Goal: Task Accomplishment & Management: Manage account settings

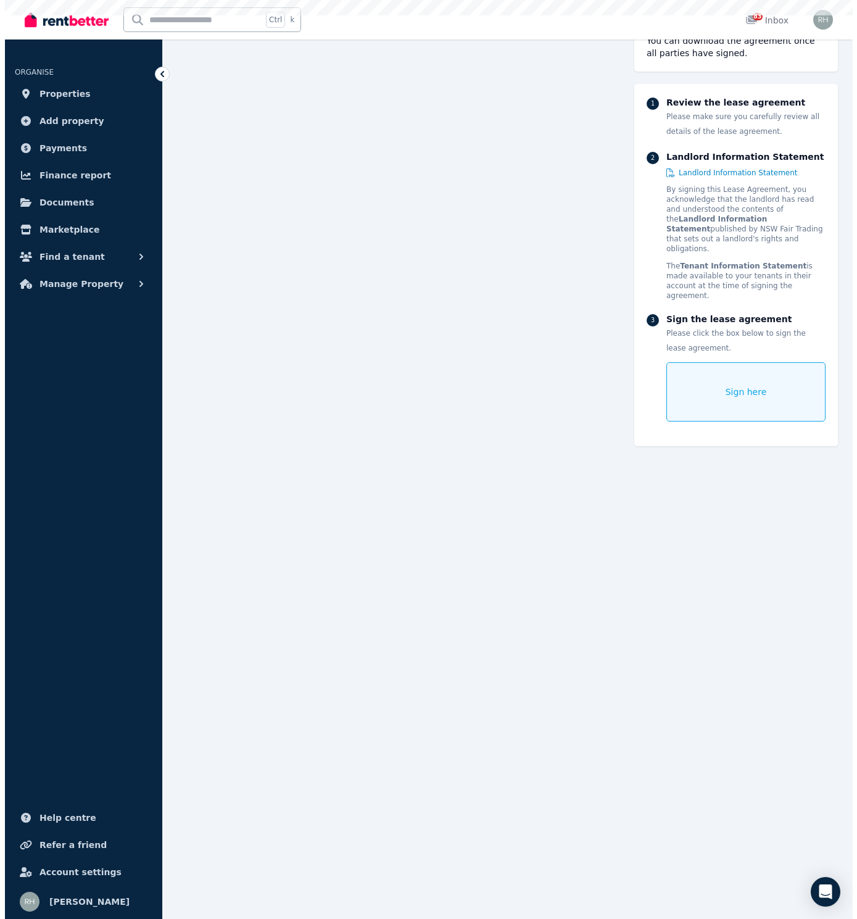
scroll to position [151, 0]
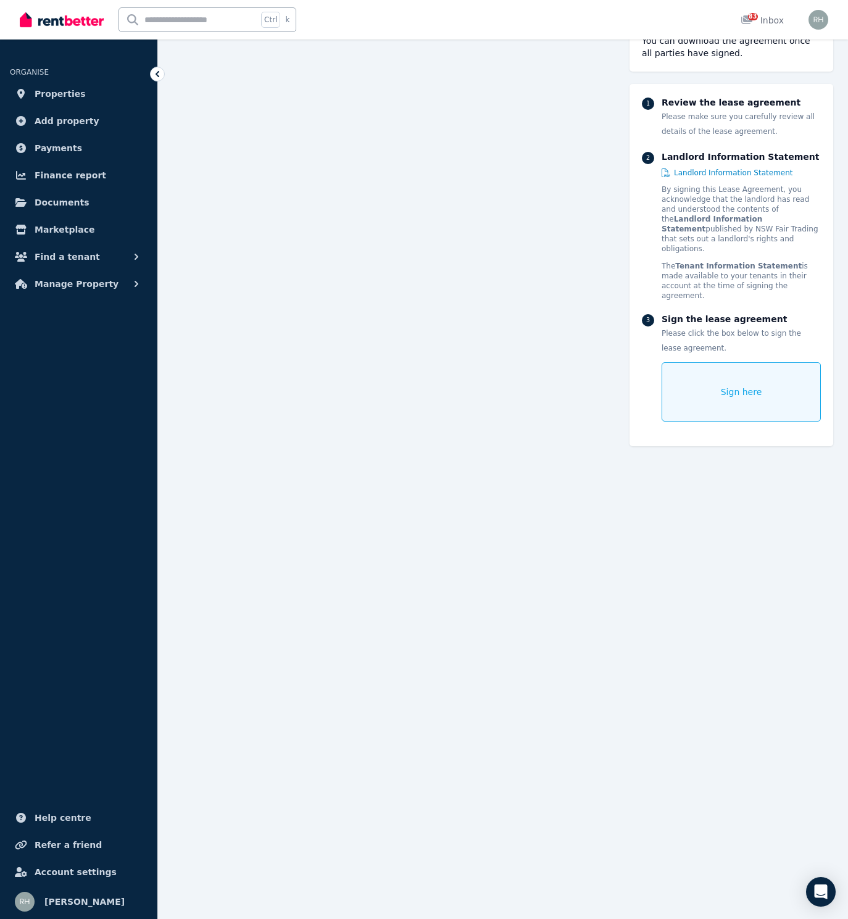
click at [712, 386] on div "Sign here" at bounding box center [741, 391] width 159 height 59
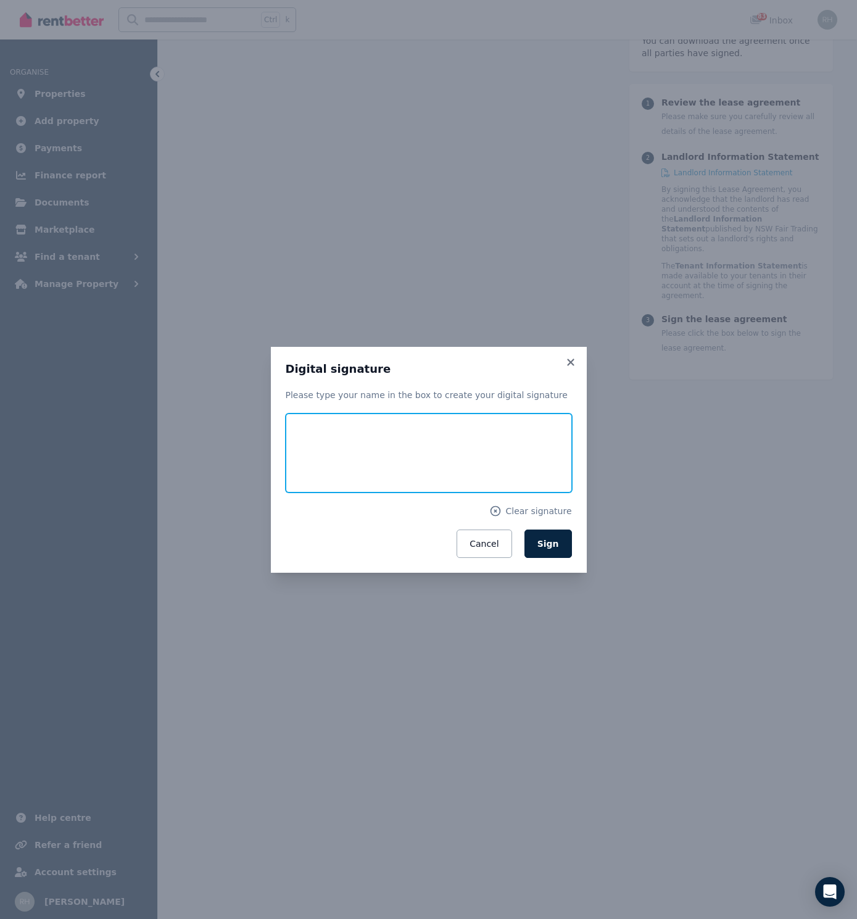
click at [488, 459] on input "text" at bounding box center [429, 453] width 286 height 79
type input "**********"
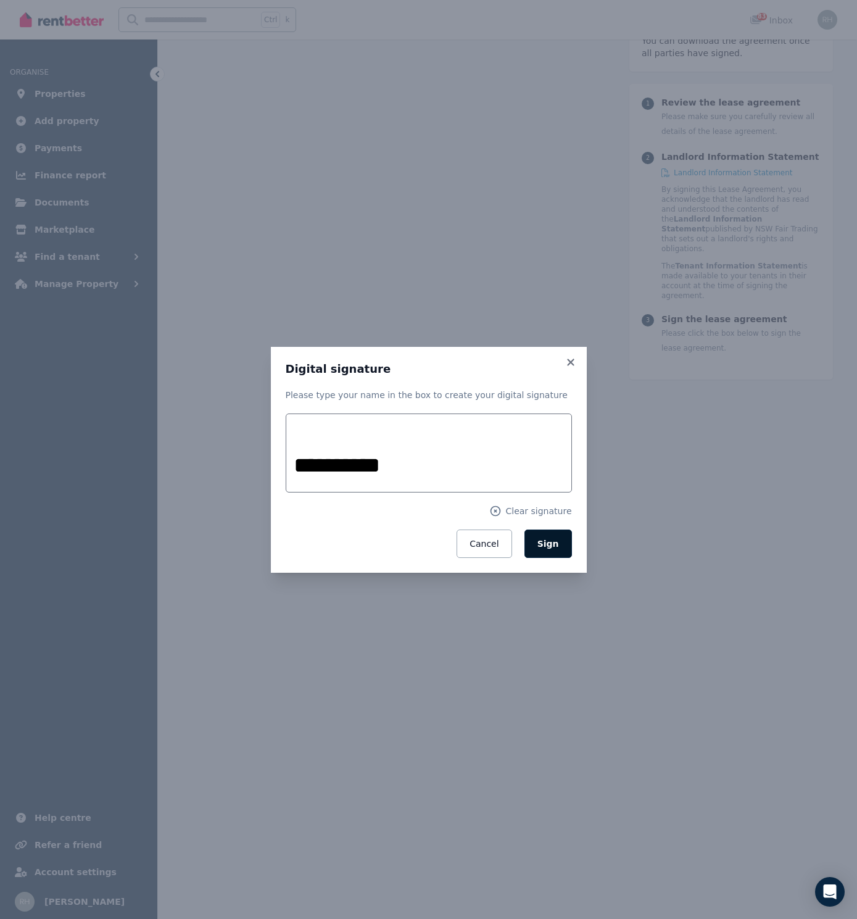
click at [540, 550] on button "Sign" at bounding box center [549, 544] width 48 height 28
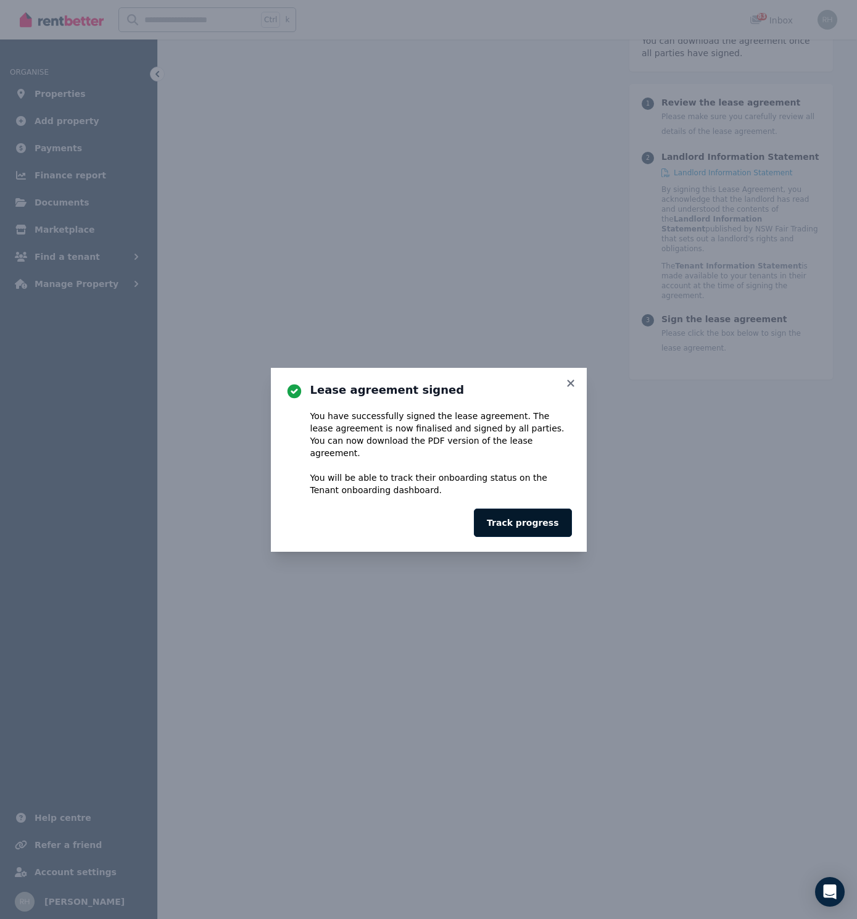
click at [537, 511] on button "Track progress" at bounding box center [523, 523] width 98 height 28
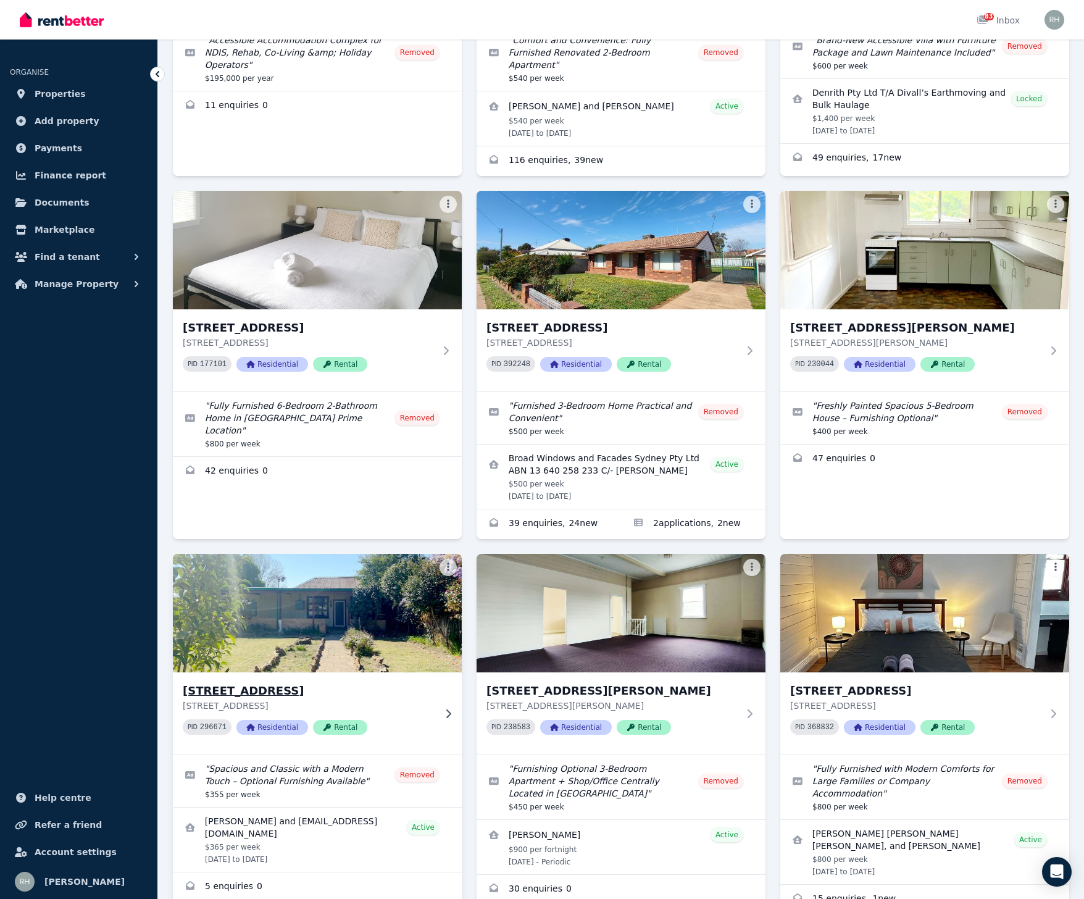
scroll to position [309, 0]
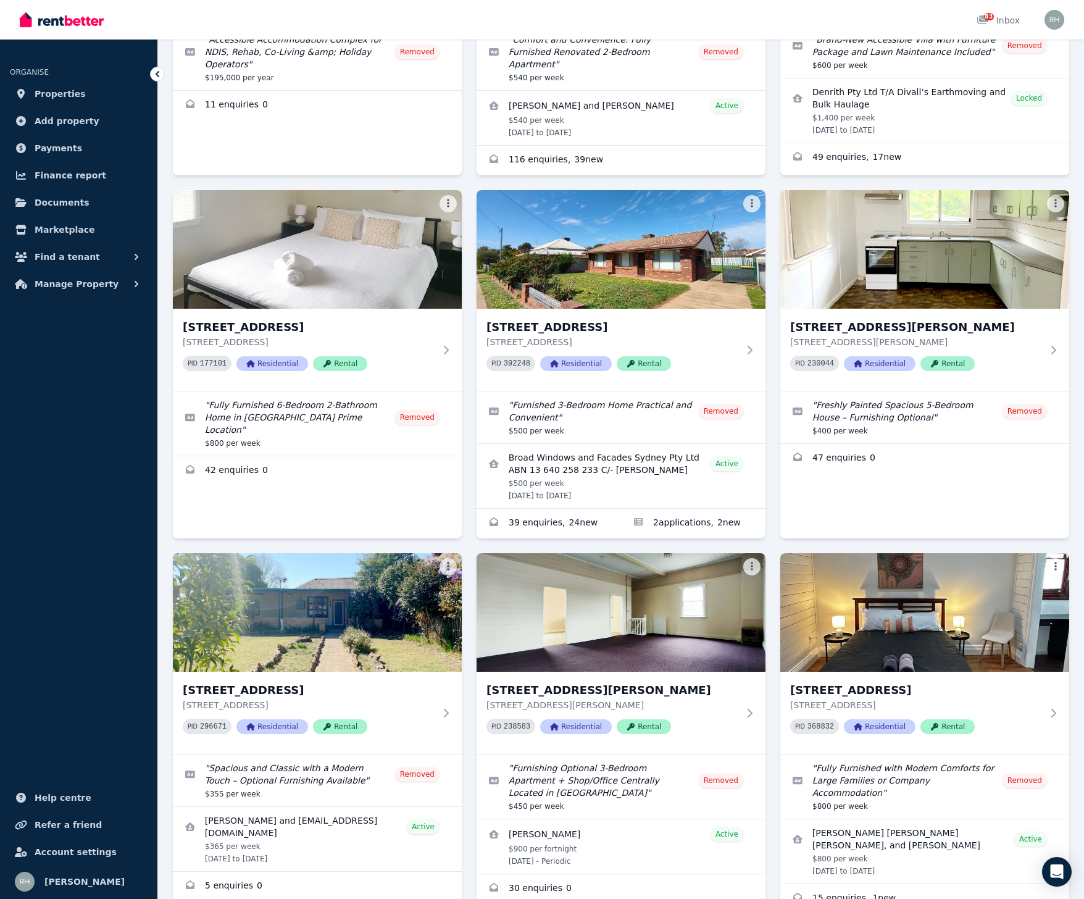
click at [471, 569] on div "[STREET_ADDRESS][GEOGRAPHIC_DATA][STREET_ADDRESS] PID 227343 Commercial Rental …" at bounding box center [621, 369] width 896 height 1089
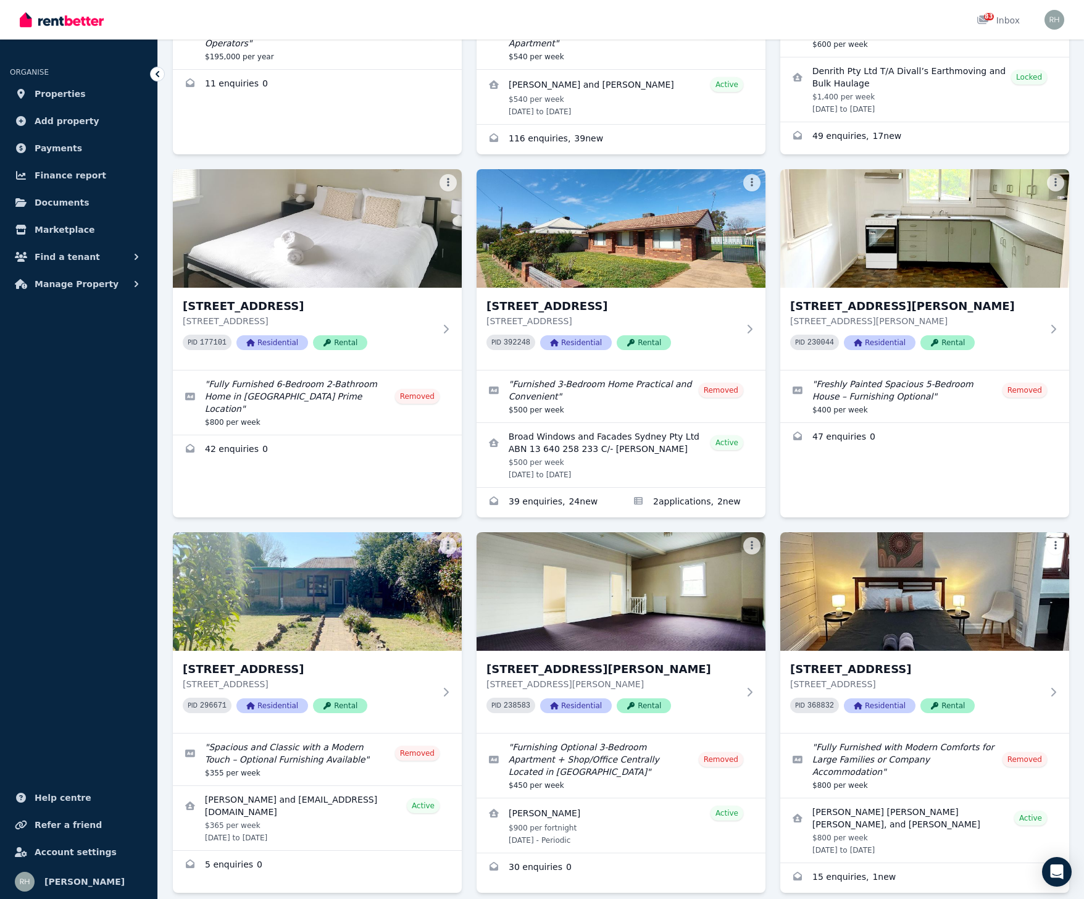
scroll to position [368, 0]
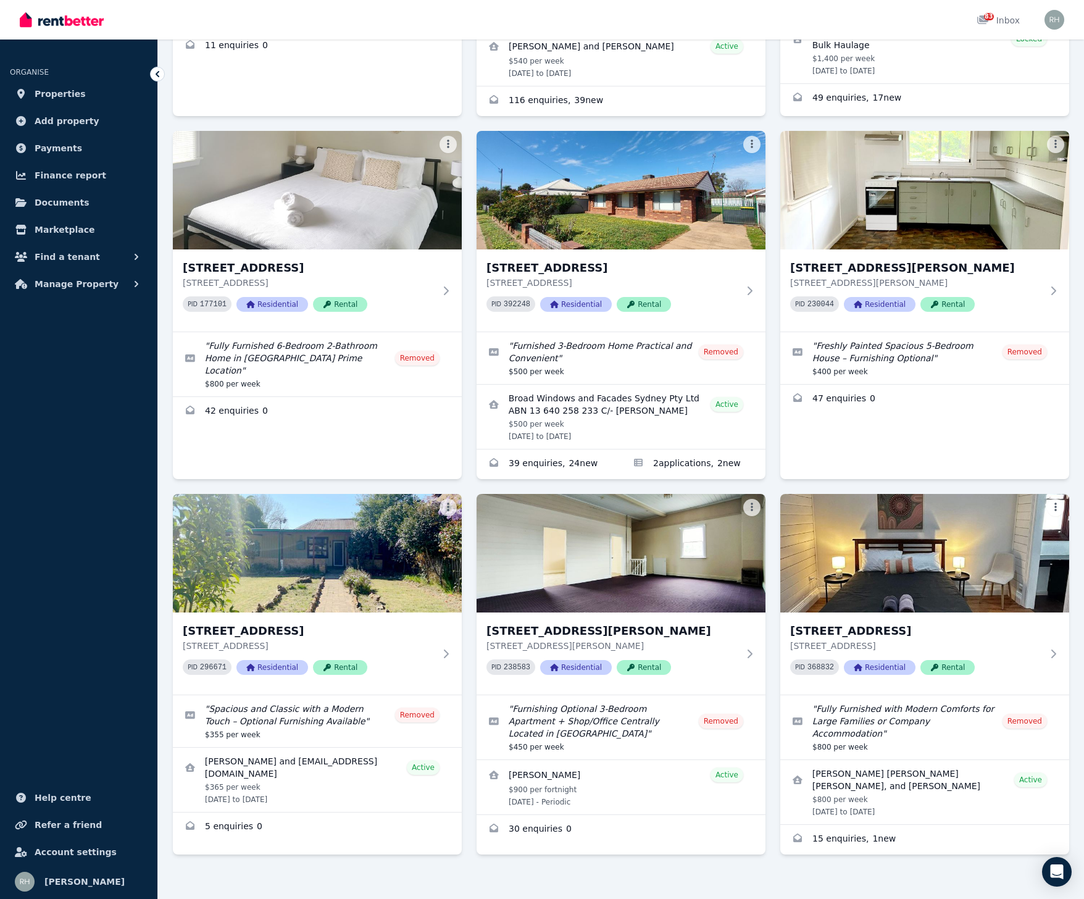
click at [770, 135] on div "[STREET_ADDRESS][GEOGRAPHIC_DATA][STREET_ADDRESS] PID 227343 Commercial Rental …" at bounding box center [621, 309] width 896 height 1089
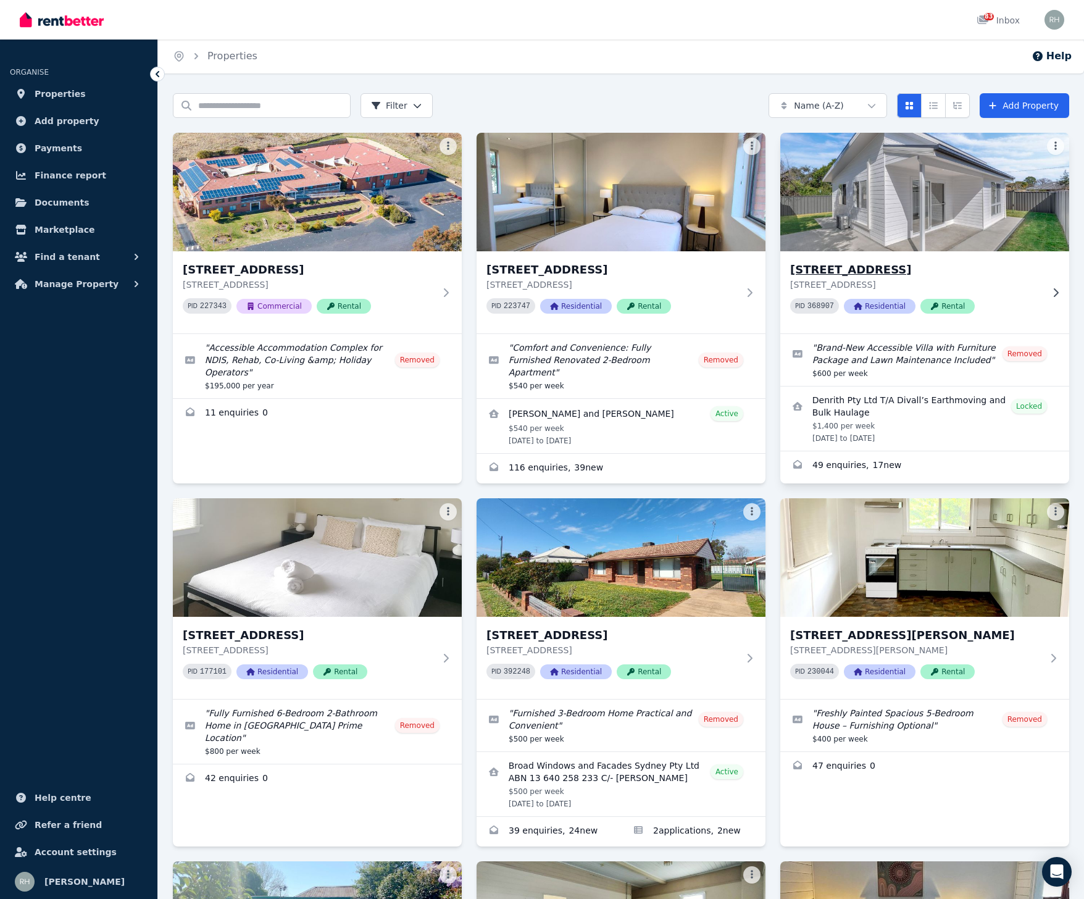
scroll to position [0, 0]
click at [950, 273] on h3 "[STREET_ADDRESS]" at bounding box center [916, 270] width 252 height 17
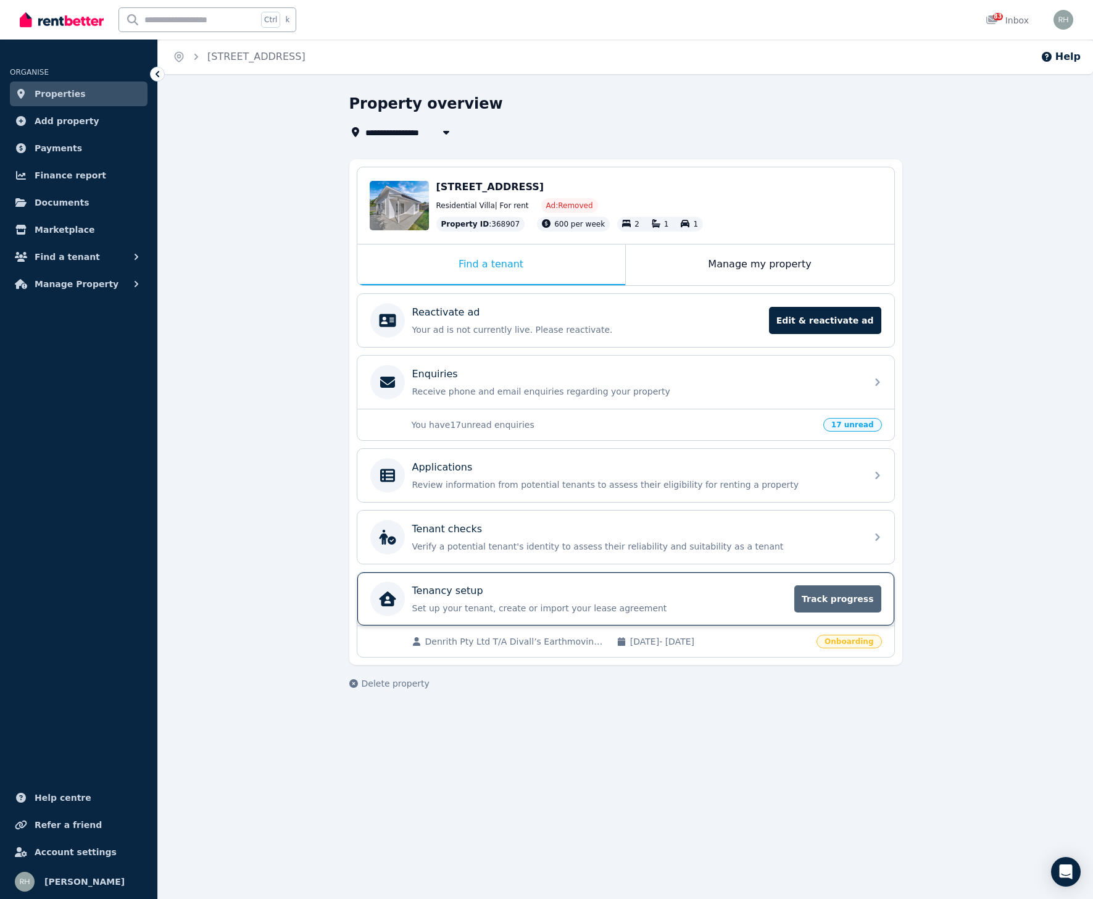
click at [851, 569] on span "Track progress" at bounding box center [837, 598] width 86 height 27
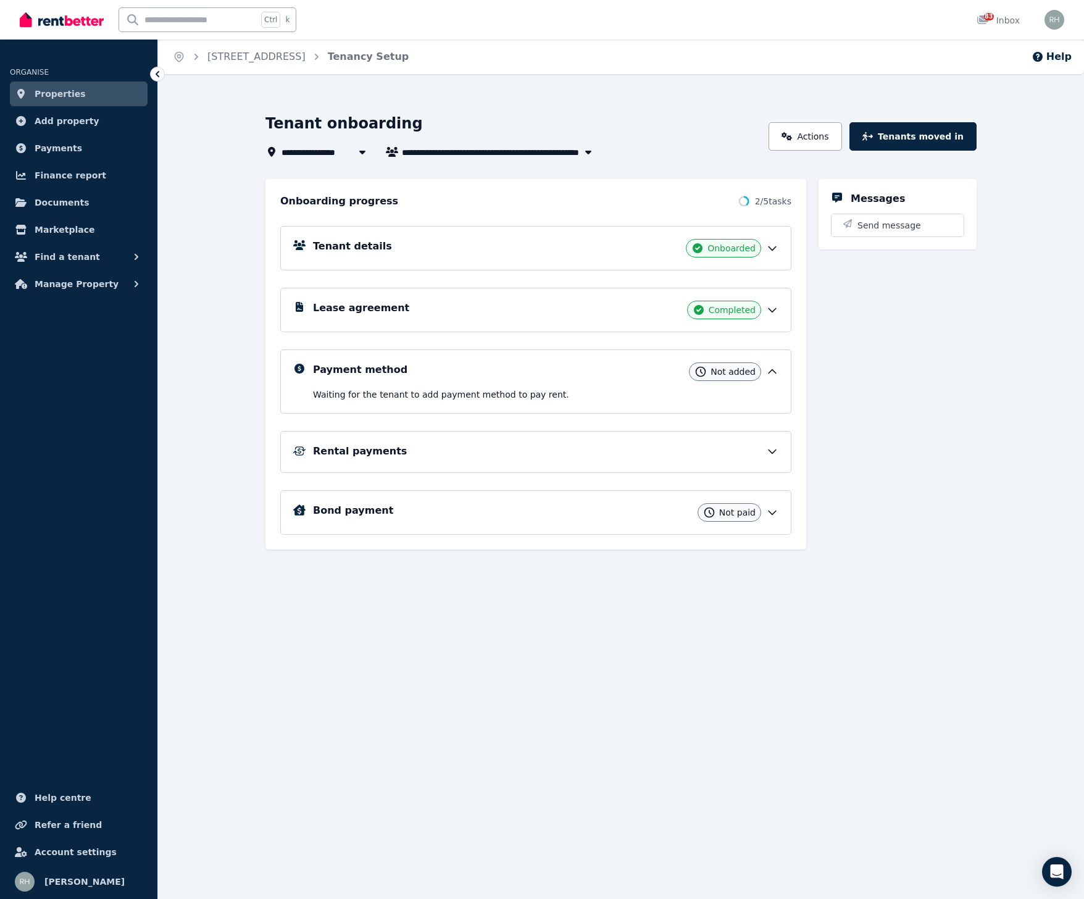
click at [771, 365] on div "Payment method Not added" at bounding box center [545, 371] width 465 height 19
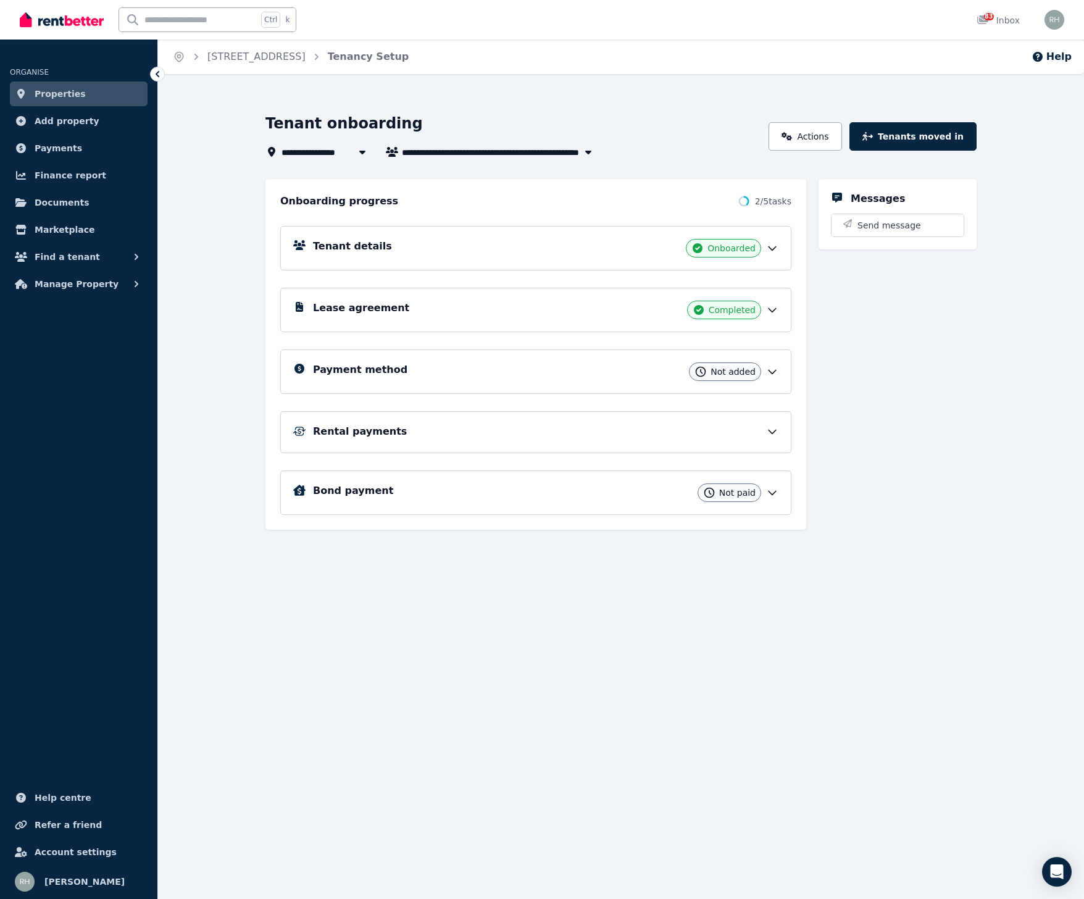
click at [662, 376] on div "Payment method Not added" at bounding box center [545, 371] width 465 height 19
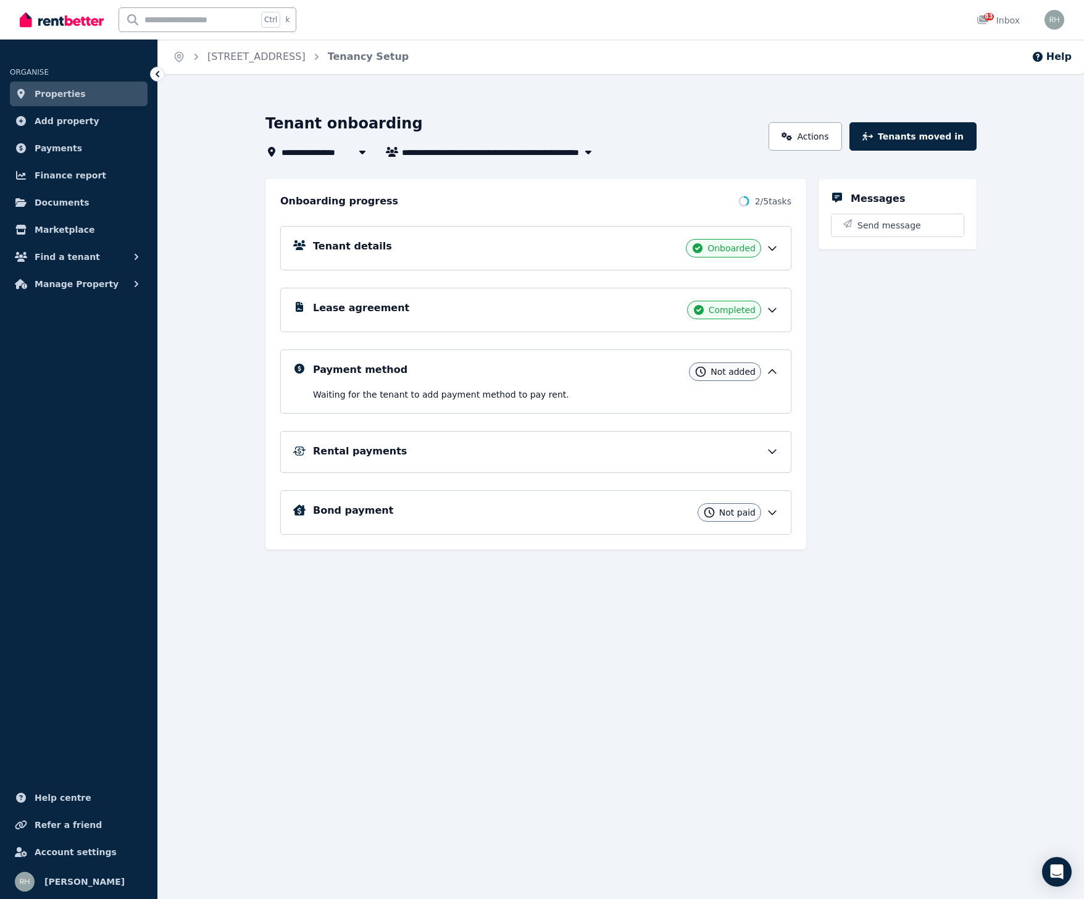
click at [607, 437] on div "Rental payments" at bounding box center [535, 452] width 511 height 42
click at [590, 435] on div "Rental payments" at bounding box center [535, 452] width 511 height 42
click at [591, 459] on div "Rental payments" at bounding box center [535, 452] width 485 height 16
click at [596, 455] on div "Rental payments" at bounding box center [545, 451] width 465 height 15
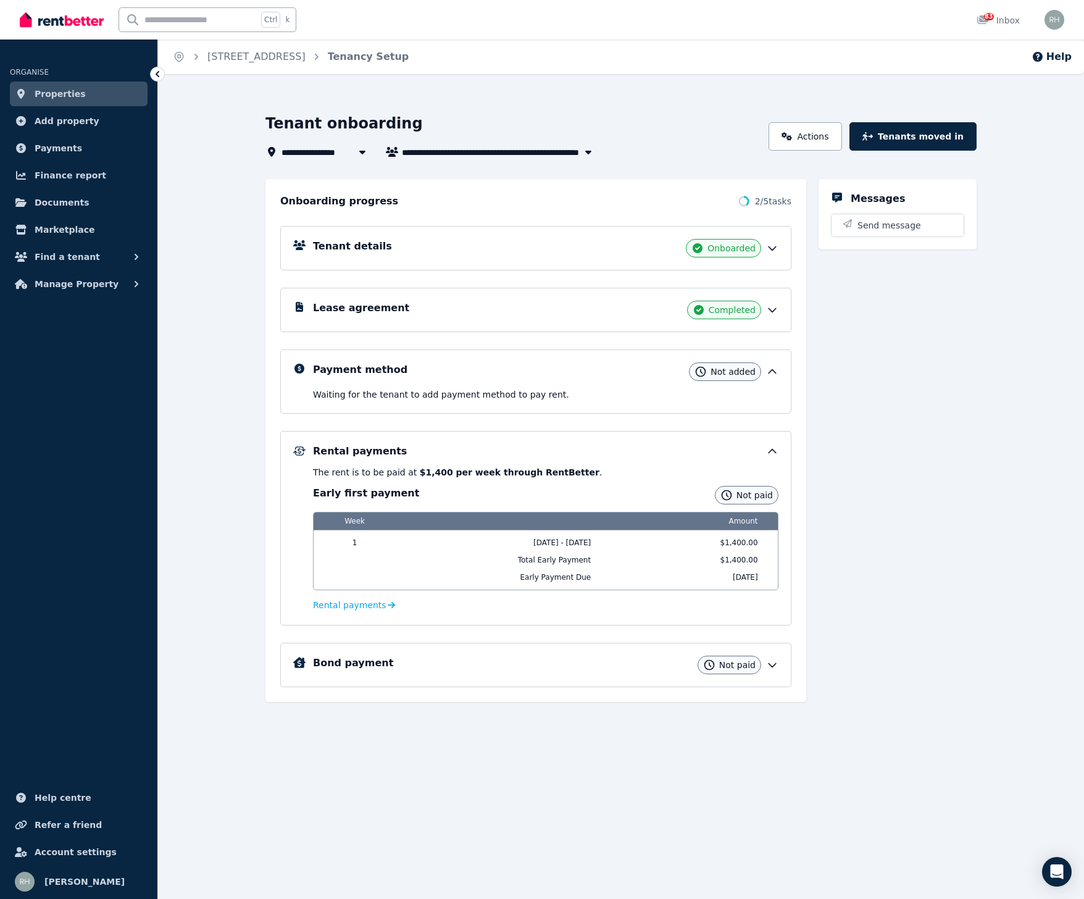
click at [931, 375] on div "Messages Send message" at bounding box center [898, 440] width 158 height 523
click at [887, 466] on div "Messages Send message" at bounding box center [898, 440] width 158 height 523
